Goal: Find specific page/section: Find specific page/section

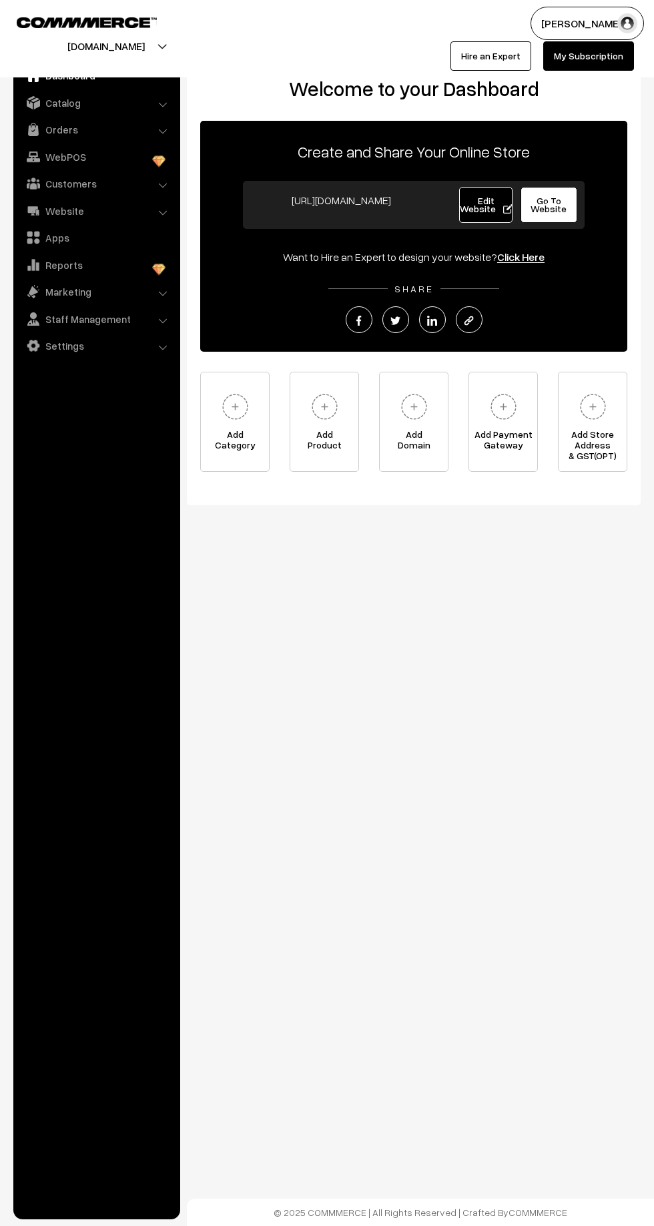
click at [32, 183] on img at bounding box center [33, 183] width 13 height 13
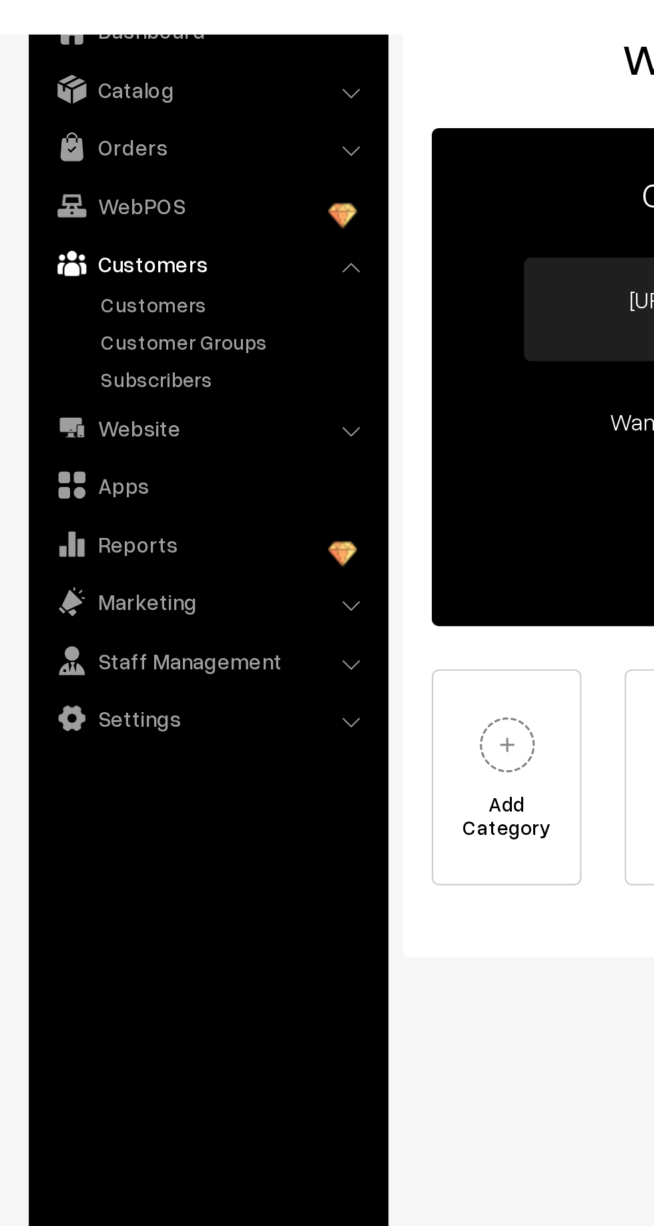
click at [51, 138] on link "Orders" at bounding box center [96, 129] width 159 height 24
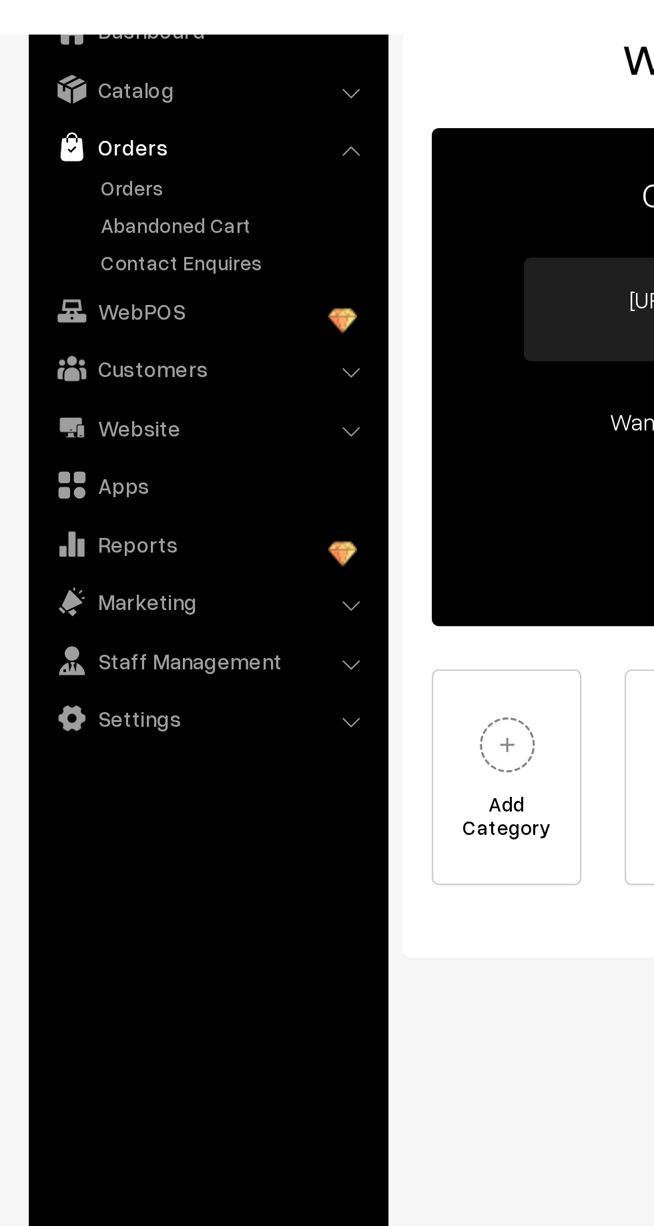
click at [61, 171] on link "Abandoned Cart" at bounding box center [109, 166] width 132 height 14
